Goal: Obtain resource: Obtain resource

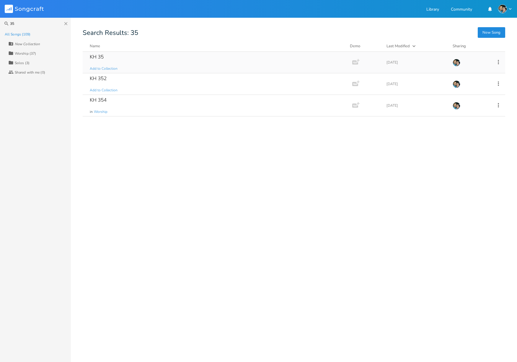
type input "35"
click at [107, 58] on div "KH 35 Add to Collection" at bounding box center [216, 62] width 253 height 21
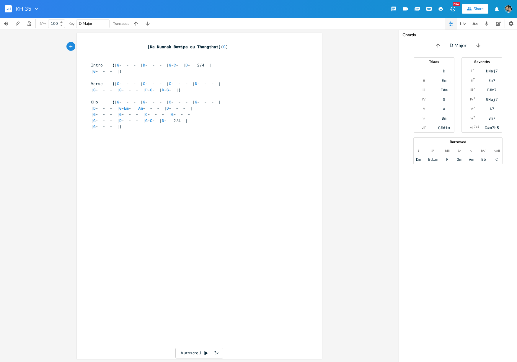
scroll to position [0, 0]
type input "G"
click at [122, 70] on span "| G - - - |}" at bounding box center [106, 71] width 31 height 5
type input "G"
click at [137, 23] on icon "button" at bounding box center [136, 24] width 4 height 4
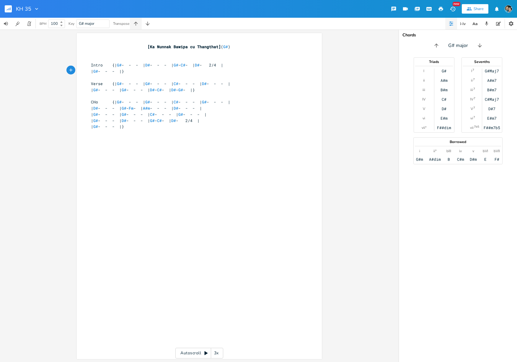
click at [137, 23] on icon "button" at bounding box center [136, 24] width 4 height 4
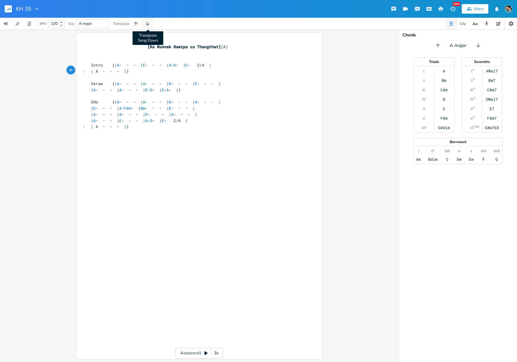
click at [150, 23] on icon "button" at bounding box center [148, 24] width 6 height 6
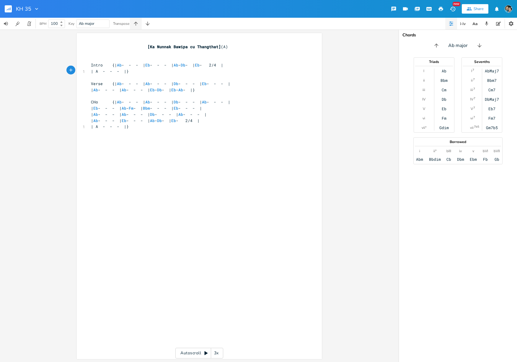
click at [139, 23] on button "button" at bounding box center [136, 24] width 12 height 12
click at [218, 182] on div "xxxxxxxxxx [Ka Nunnak Bawipa cu Thangthat] (A) ​ Intro {| A - - - | E - - - | A…" at bounding box center [204, 202] width 228 height 318
